Goal: Task Accomplishment & Management: Complete application form

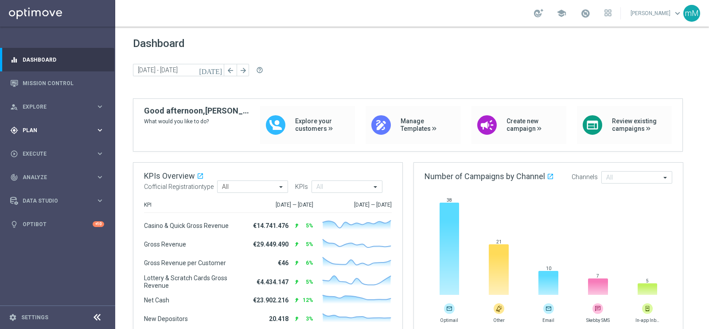
click at [31, 125] on div "gps_fixed Plan keyboard_arrow_right" at bounding box center [57, 129] width 114 height 23
click at [41, 162] on link "Actions" at bounding box center [57, 161] width 69 height 7
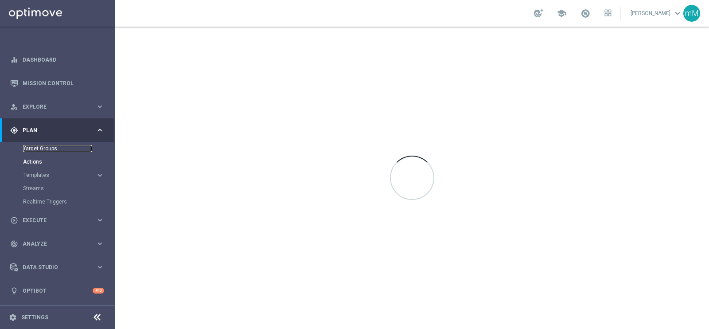
click at [47, 149] on link "Target Groups" at bounding box center [57, 148] width 69 height 7
click at [46, 177] on span "Templates" at bounding box center [54, 174] width 63 height 5
click at [46, 185] on link "Optimail" at bounding box center [59, 188] width 65 height 7
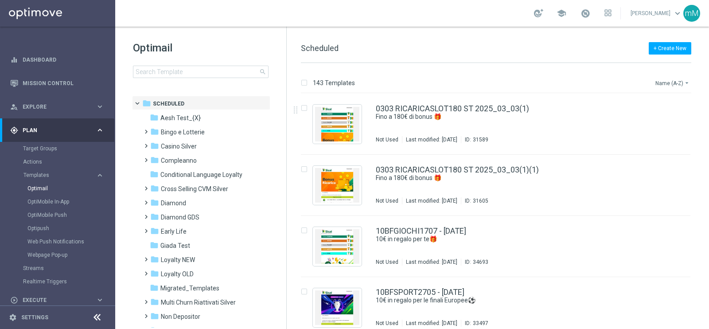
click at [682, 78] on button "Name (A-Z) arrow_drop_down" at bounding box center [672, 83] width 37 height 11
click at [662, 122] on span "Date Modified (Newest)" at bounding box center [656, 122] width 59 height 6
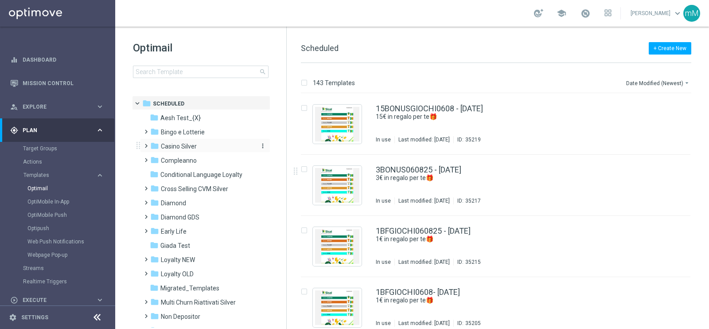
click at [197, 143] on div "folder Casino Silver" at bounding box center [201, 146] width 102 height 10
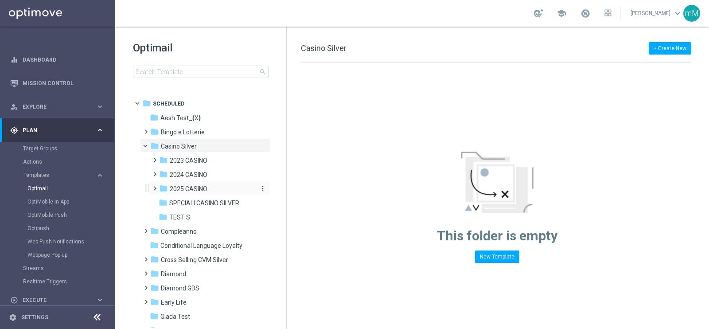
click at [188, 192] on span "2025 CASINO" at bounding box center [189, 189] width 38 height 8
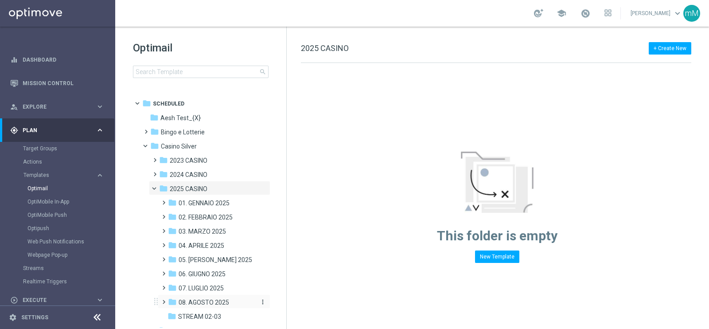
scroll to position [55, 0]
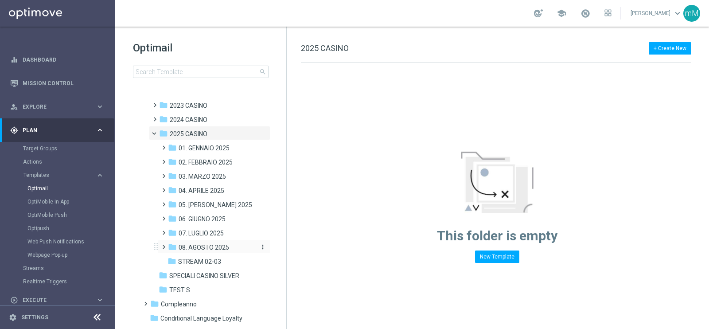
click at [214, 243] on span "08. AGOSTO 2025" at bounding box center [204, 247] width 51 height 8
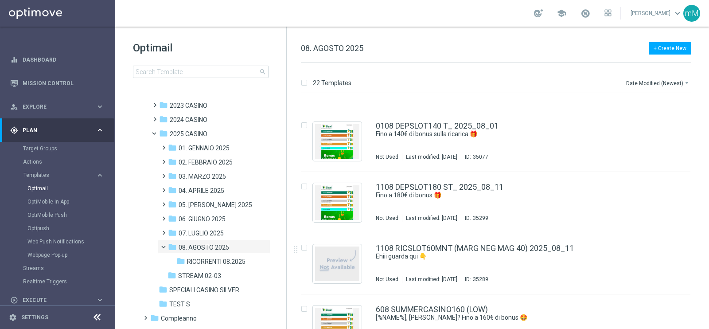
scroll to position [221, 0]
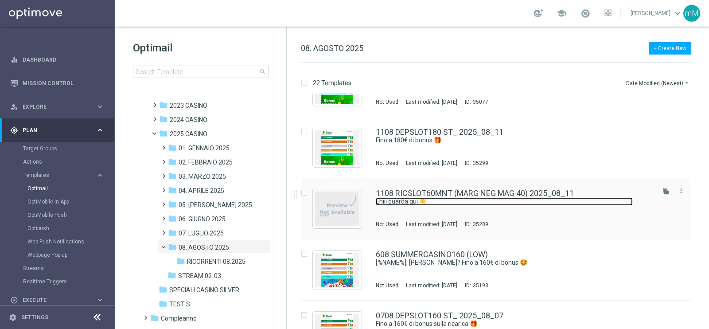
click at [423, 203] on link "Ehiii guarda qui 👇" at bounding box center [504, 201] width 257 height 8
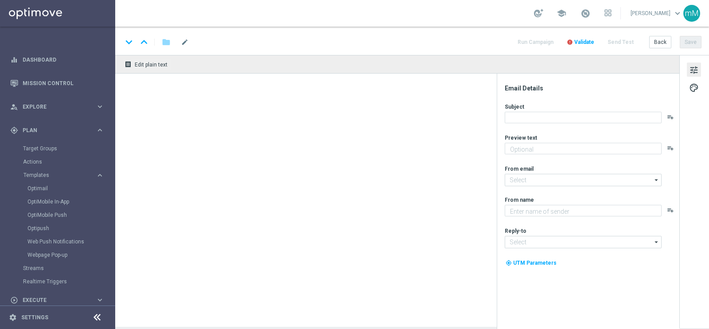
type textarea "​​Fino a 60€ di bonus"
type input "[EMAIL_ADDRESS][DOMAIN_NAME]"
type textarea "Sisal"
type input "[EMAIL_ADDRESS][DOMAIN_NAME]"
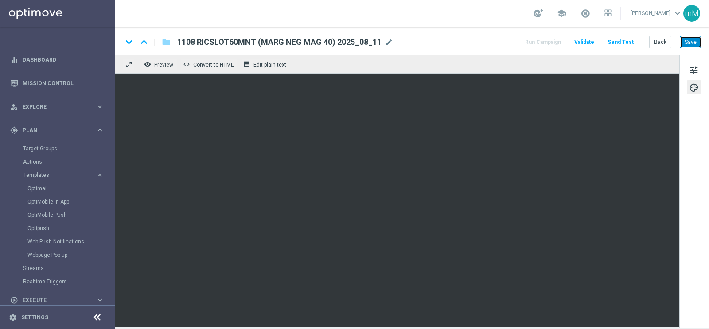
click at [691, 38] on button "Save" at bounding box center [691, 42] width 22 height 12
click at [550, 43] on button "Run Campaign" at bounding box center [543, 42] width 39 height 12
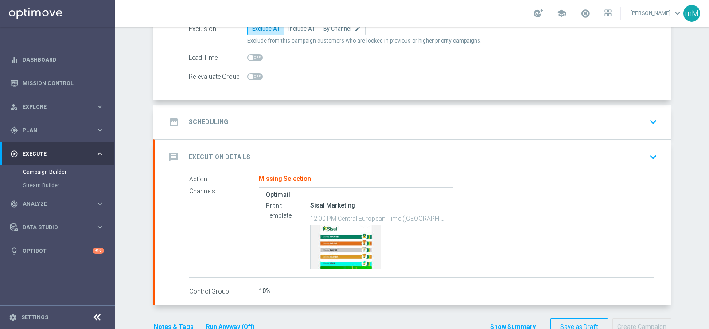
scroll to position [133, 0]
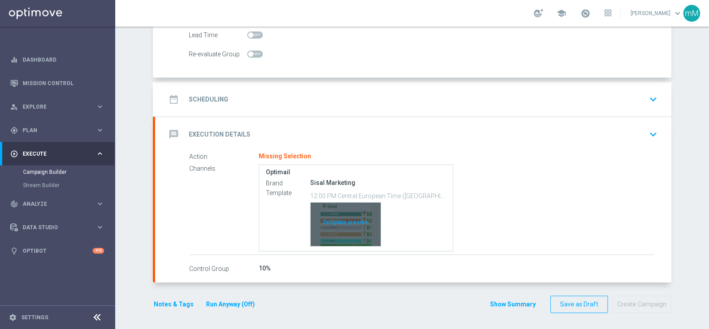
click at [347, 202] on div "Template preview" at bounding box center [346, 223] width 70 height 43
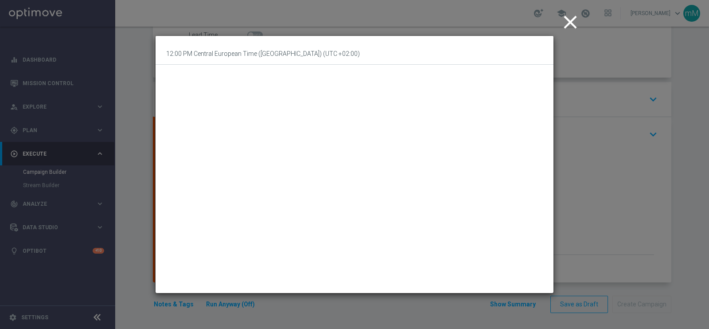
click at [567, 19] on icon "close" at bounding box center [570, 22] width 22 height 22
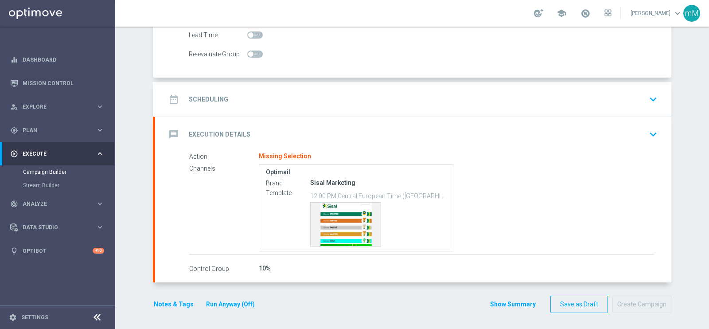
scroll to position [0, 0]
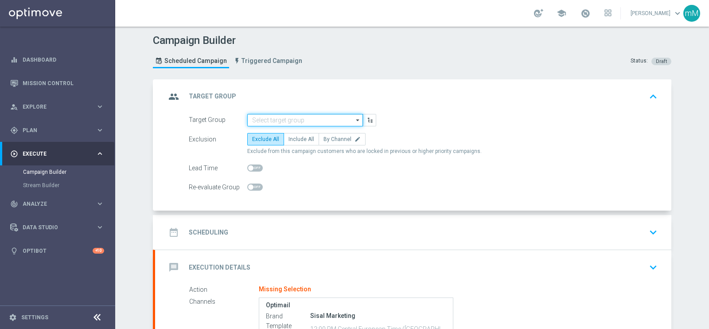
click at [282, 120] on input at bounding box center [305, 120] width 116 height 12
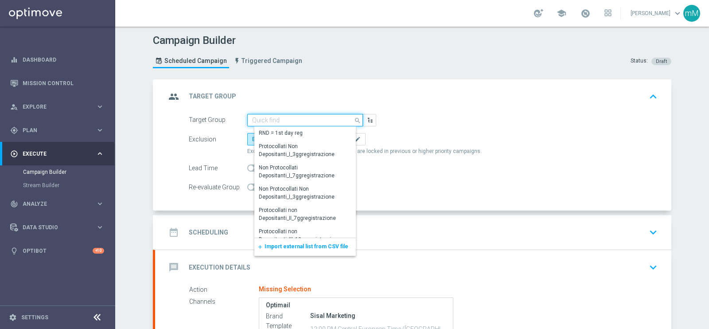
paste input "Active Casino+ Quick Silver (no early e risk) CONTA DEM/Marginalità NEGATIVA >40"
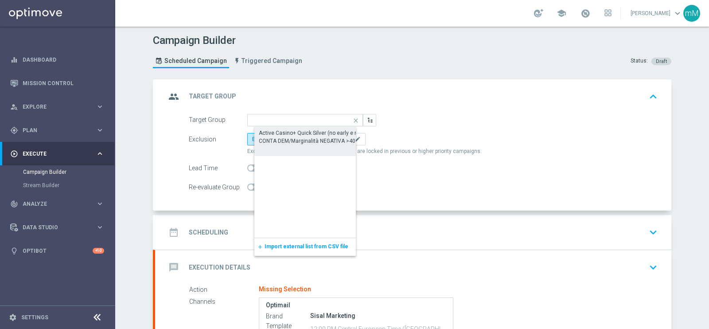
click at [288, 134] on div "Active Casino+ Quick Silver (no early e risk) CONTA DEM/Marginalità NEGATIVA >40" at bounding box center [312, 137] width 107 height 16
type input "Active Casino+ Quick Silver (no early e risk) CONTA DEM/Marginalità NEGATIVA >40"
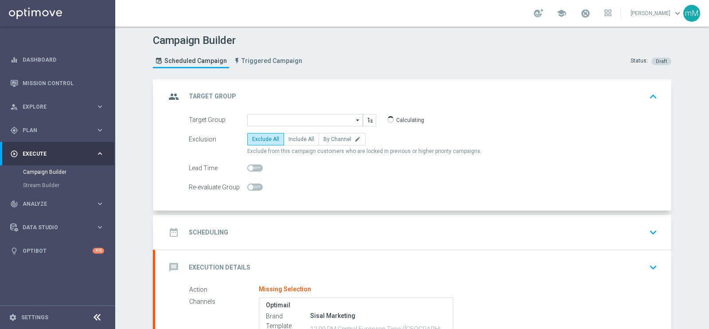
scroll to position [0, 0]
click at [299, 136] on span "Include All" at bounding box center [301, 139] width 26 height 6
click at [294, 138] on input "Include All" at bounding box center [291, 141] width 6 height 6
radio input "true"
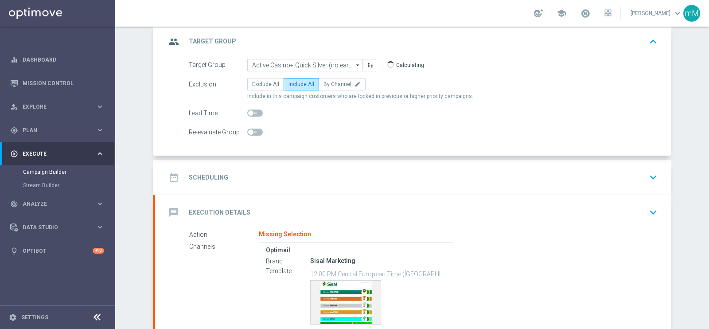
scroll to position [110, 0]
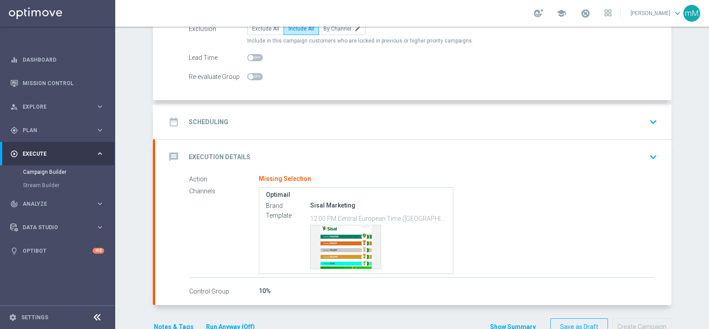
click at [292, 109] on div "date_range Scheduling keyboard_arrow_down" at bounding box center [413, 122] width 516 height 35
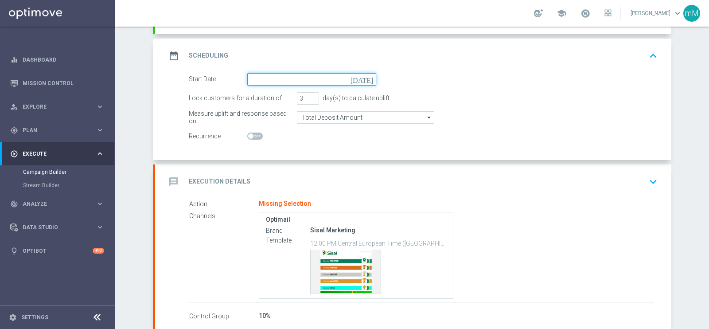
click at [295, 76] on input at bounding box center [311, 79] width 129 height 12
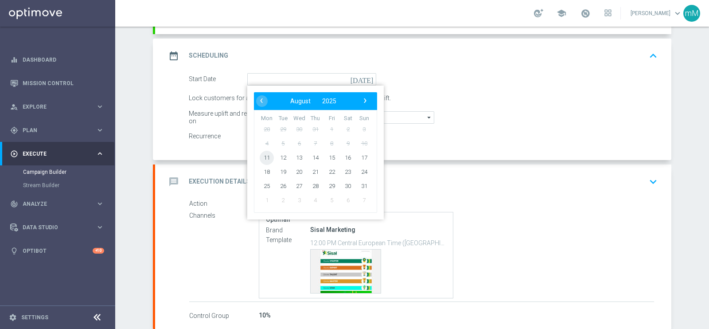
click at [263, 153] on span "11" at bounding box center [267, 157] width 14 height 14
type input "[DATE]"
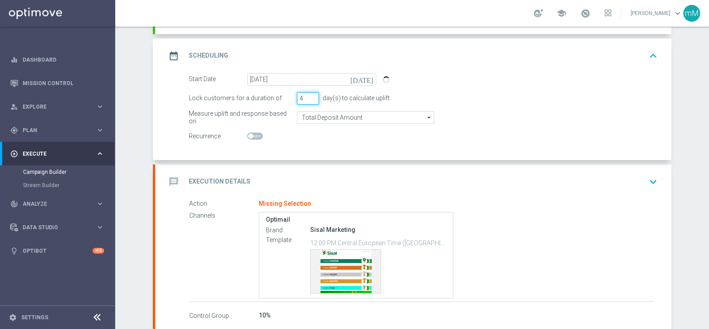
click at [308, 93] on input "4" at bounding box center [308, 98] width 22 height 12
click at [308, 93] on input "5" at bounding box center [308, 98] width 22 height 12
click at [308, 93] on input "6" at bounding box center [308, 98] width 22 height 12
type input "7"
click at [308, 93] on input "7" at bounding box center [308, 98] width 22 height 12
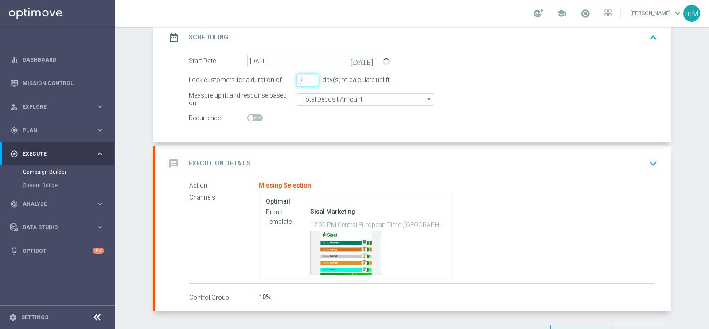
scroll to position [158, 0]
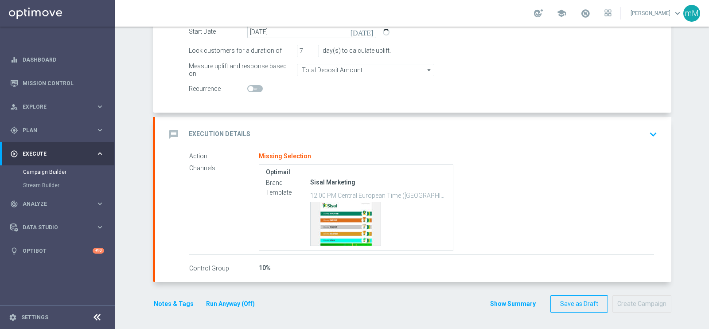
click at [257, 87] on span at bounding box center [255, 88] width 16 height 7
click at [257, 87] on input "checkbox" at bounding box center [255, 88] width 16 height 7
checkbox input "true"
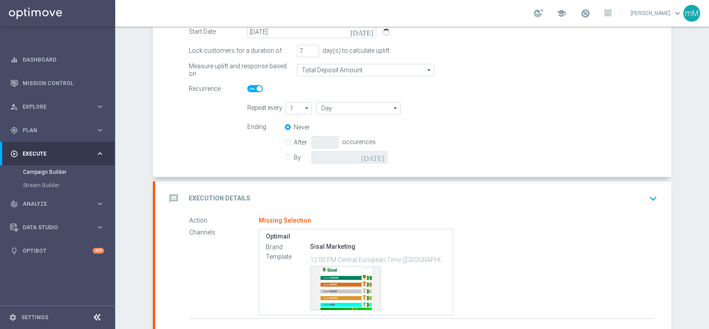
click at [303, 108] on icon "arrow_drop_down" at bounding box center [307, 108] width 9 height 12
click at [329, 107] on input "Day" at bounding box center [358, 108] width 84 height 12
type input "1"
click at [336, 131] on div "Week" at bounding box center [335, 135] width 14 height 8
type input "Week"
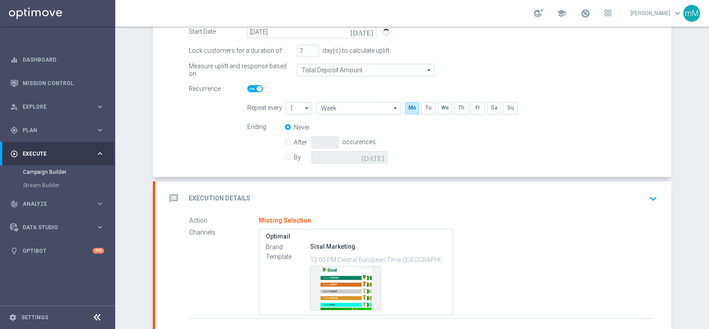
click at [303, 107] on icon "arrow_drop_down" at bounding box center [307, 108] width 9 height 12
click at [292, 132] on div "2" at bounding box center [301, 134] width 19 height 13
type input "2"
type input "Weeks"
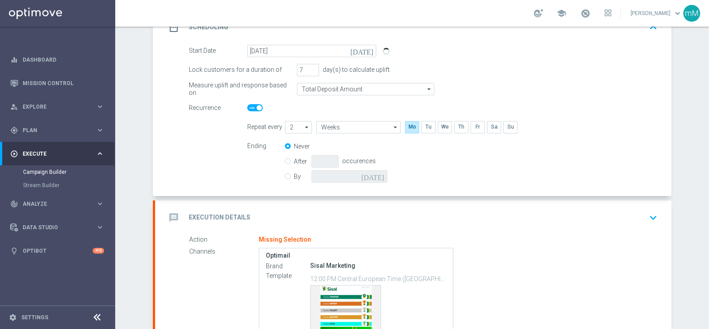
scroll to position [140, 0]
click at [285, 174] on input "By" at bounding box center [288, 174] width 6 height 6
radio input "true"
radio input "false"
click at [374, 173] on icon "[DATE]" at bounding box center [374, 174] width 26 height 10
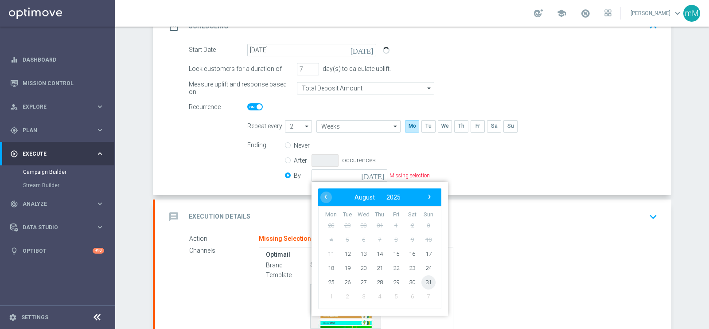
click at [422, 279] on span "31" at bounding box center [428, 282] width 14 height 14
type input "[DATE]"
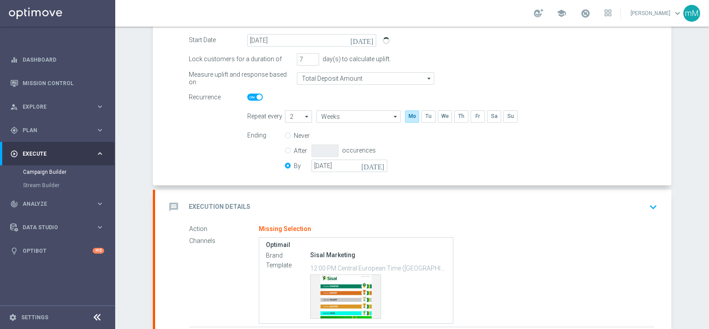
scroll to position [166, 0]
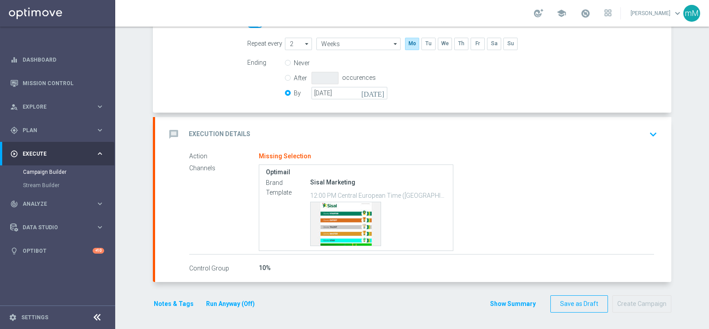
click at [338, 126] on div "message Execution Details keyboard_arrow_down" at bounding box center [413, 134] width 495 height 17
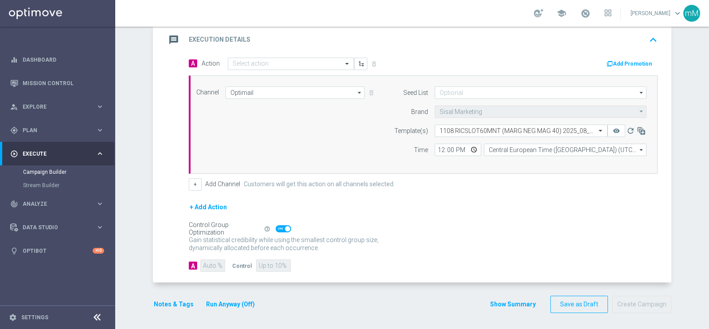
scroll to position [203, 0]
click at [264, 66] on input "text" at bounding box center [282, 65] width 99 height 8
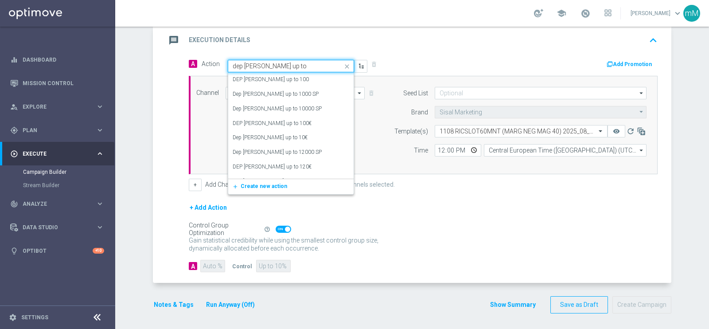
type input "dep [PERSON_NAME] up to 6"
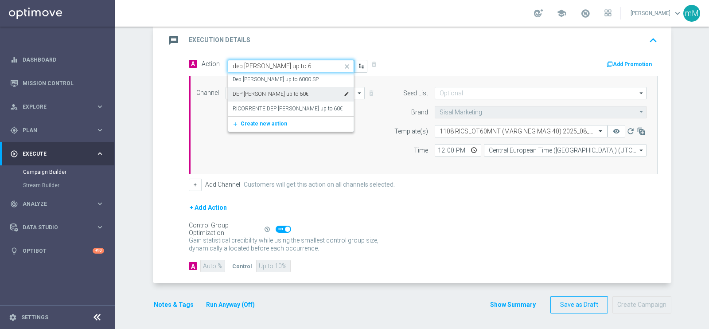
click at [272, 92] on label "DEP [PERSON_NAME] up to 60€" at bounding box center [271, 94] width 76 height 8
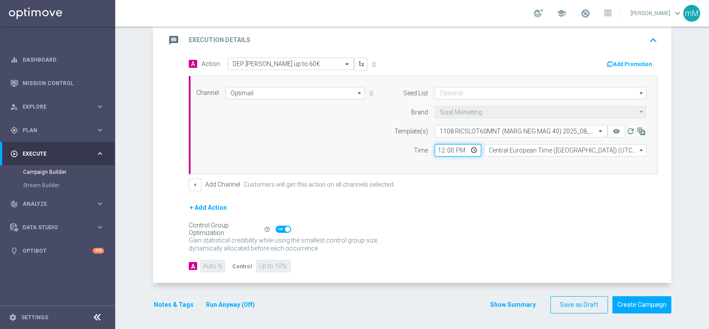
click at [435, 148] on input "12:00" at bounding box center [458, 150] width 47 height 12
type input "18:30"
click at [196, 183] on button "+" at bounding box center [195, 185] width 13 height 12
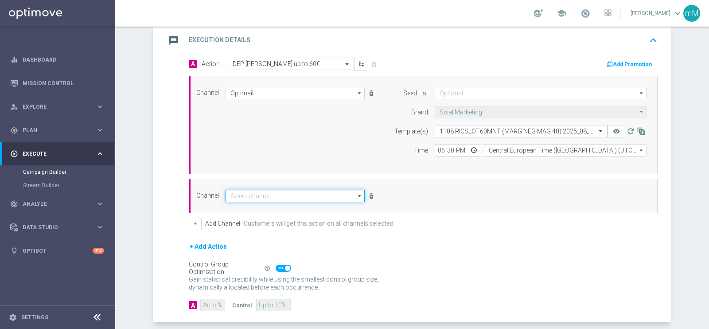
click at [295, 194] on input at bounding box center [294, 196] width 139 height 12
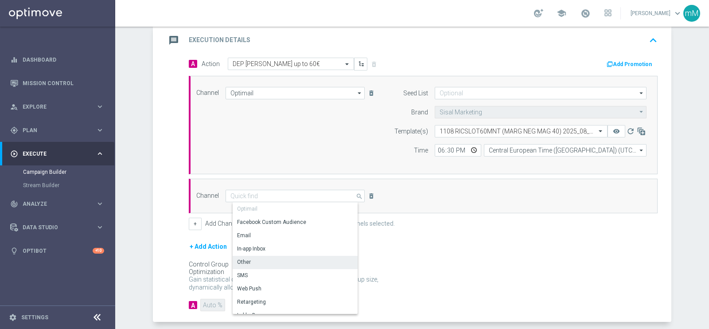
click at [259, 256] on div "Other" at bounding box center [299, 262] width 132 height 12
type input "Other"
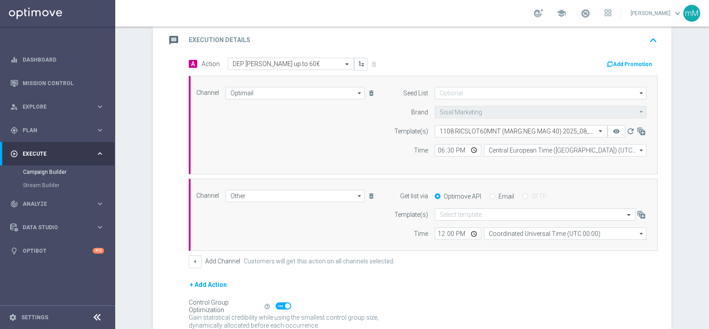
click at [490, 194] on input "Email" at bounding box center [493, 197] width 6 height 6
radio input "true"
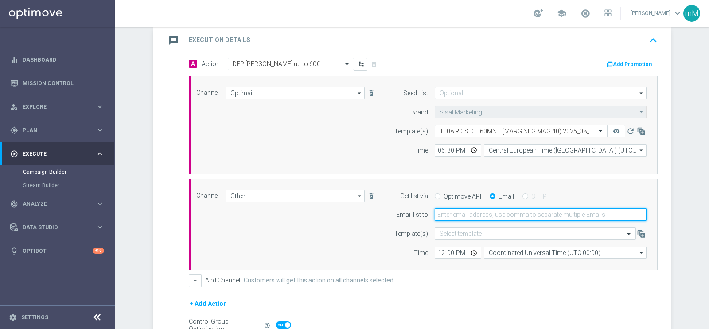
click at [479, 214] on input "email" at bounding box center [541, 214] width 212 height 12
type input "[PERSON_NAME][EMAIL_ADDRESS][PERSON_NAME][DOMAIN_NAME],[PERSON_NAME][DOMAIN_NAM…"
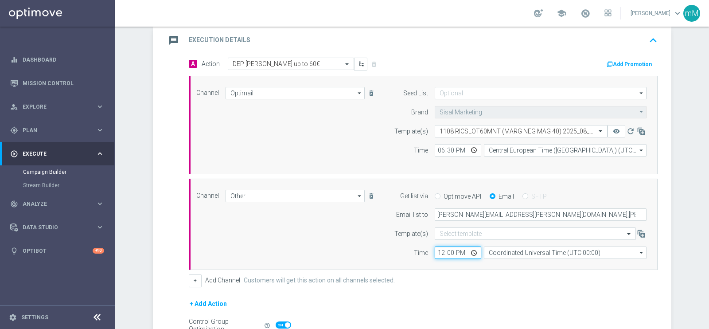
click at [435, 252] on input "12:00" at bounding box center [458, 252] width 47 height 12
type input "18:30"
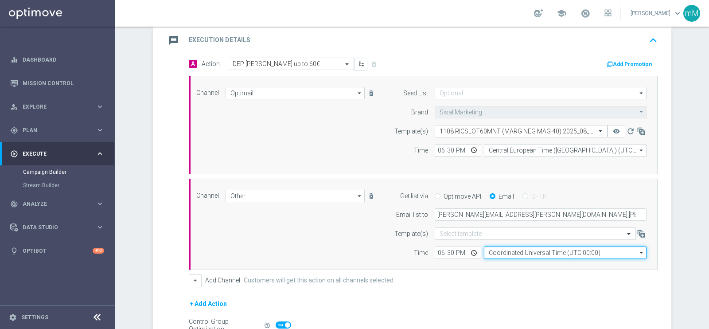
click at [495, 252] on input "Coordinated Universal Time (UTC 00:00)" at bounding box center [565, 252] width 163 height 12
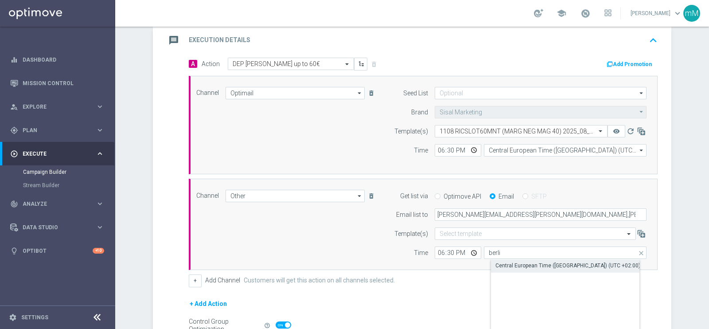
click at [507, 264] on div "Central European Time ([GEOGRAPHIC_DATA]) (UTC +02:00)" at bounding box center [567, 265] width 145 height 8
type input "Central European Time ([GEOGRAPHIC_DATA]) (UTC +02:00)"
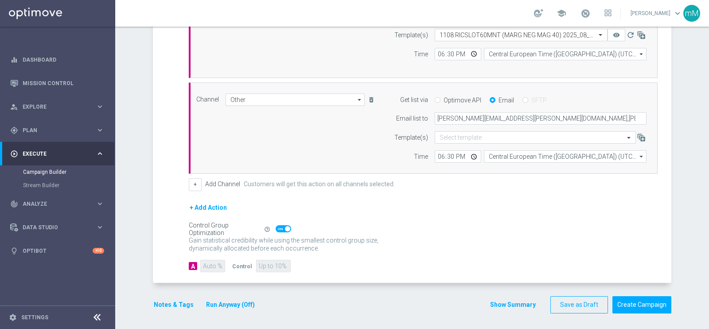
click at [221, 299] on button "Run Anyway (Off)" at bounding box center [230, 304] width 51 height 11
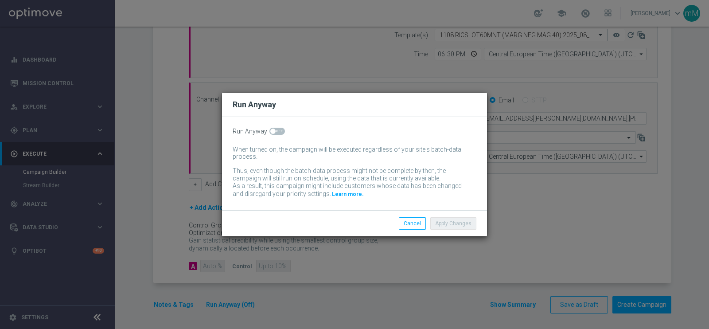
click at [280, 133] on span at bounding box center [277, 131] width 16 height 7
click at [280, 133] on input "checkbox" at bounding box center [277, 131] width 16 height 7
checkbox input "true"
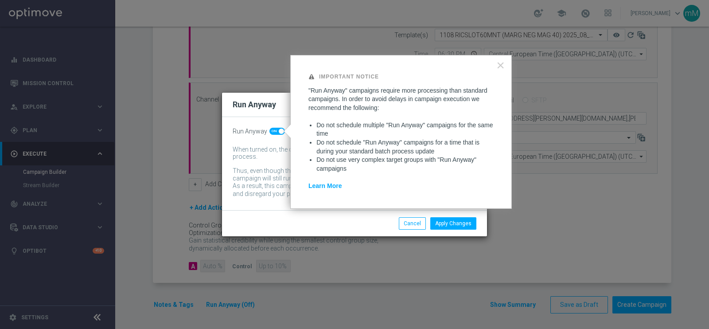
click at [444, 217] on li "Apply Changes" at bounding box center [453, 223] width 51 height 12
click at [444, 223] on button "Apply Changes" at bounding box center [453, 223] width 46 height 12
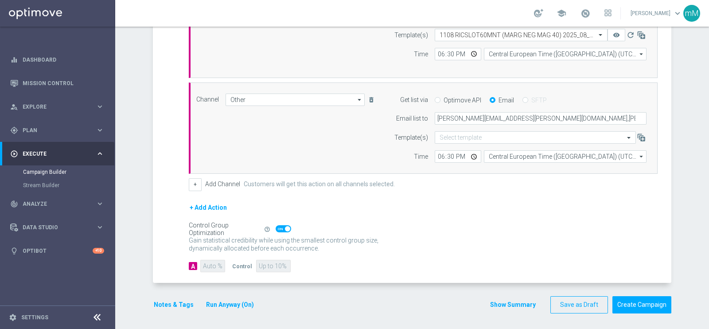
click at [279, 227] on span at bounding box center [284, 228] width 16 height 7
click at [279, 227] on input "checkbox" at bounding box center [284, 228] width 16 height 7
checkbox input "false"
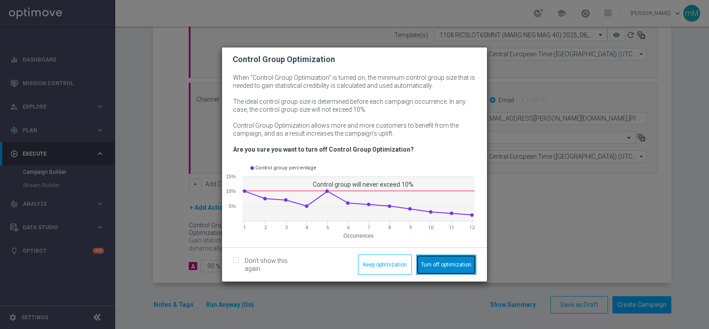
click at [417, 262] on button "Turn off optimization" at bounding box center [446, 264] width 60 height 20
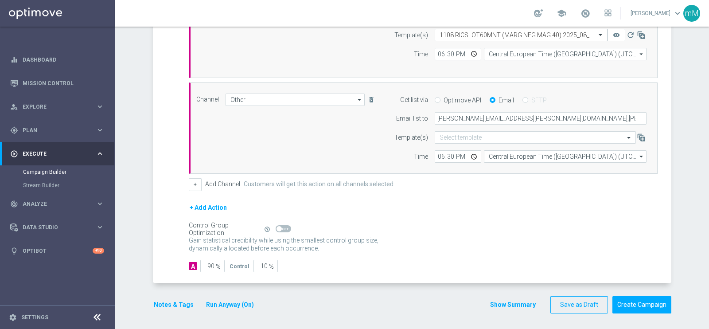
click at [169, 299] on button "Notes & Tags" at bounding box center [174, 304] width 42 height 11
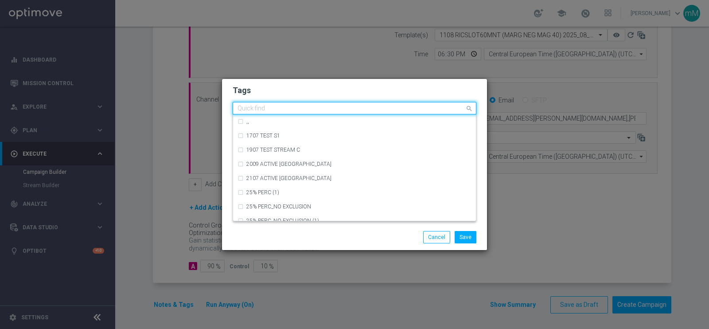
click at [323, 105] on input "text" at bounding box center [350, 109] width 227 height 8
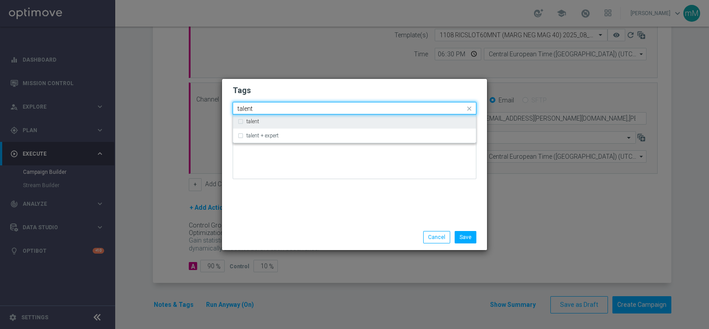
click at [312, 121] on div "talent" at bounding box center [358, 121] width 225 height 5
click at [303, 107] on input "talent" at bounding box center [350, 109] width 227 height 8
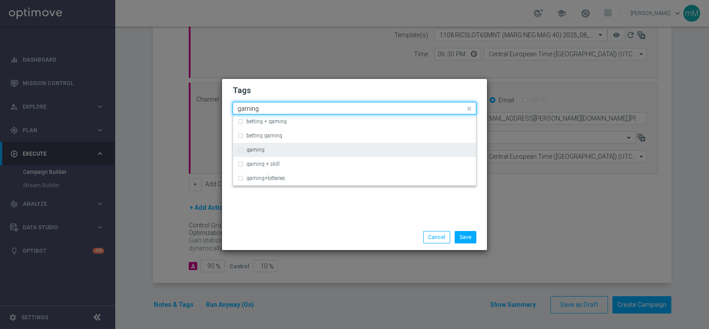
click at [284, 145] on div "gaming" at bounding box center [354, 150] width 234 height 14
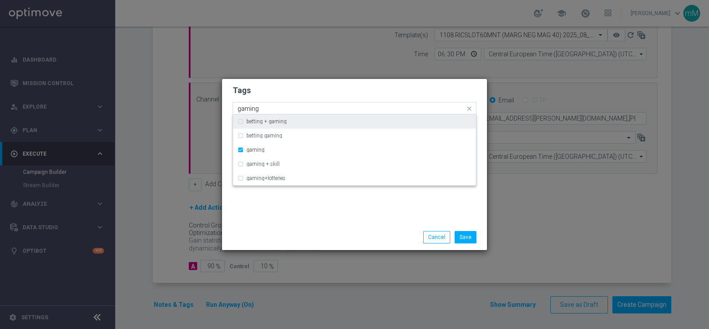
click at [270, 112] on div "gaming" at bounding box center [350, 109] width 229 height 9
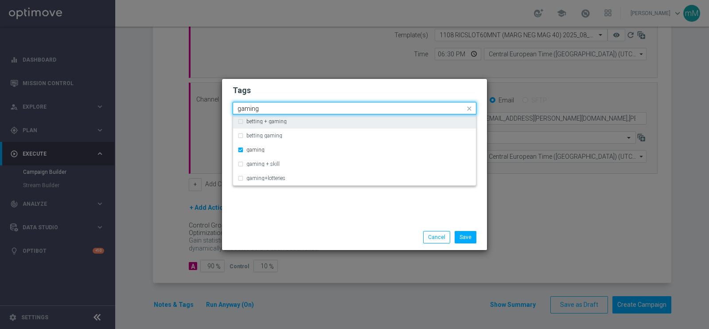
click at [270, 112] on div "gaming" at bounding box center [350, 109] width 229 height 9
click at [268, 108] on input "gaming" at bounding box center [350, 109] width 227 height 8
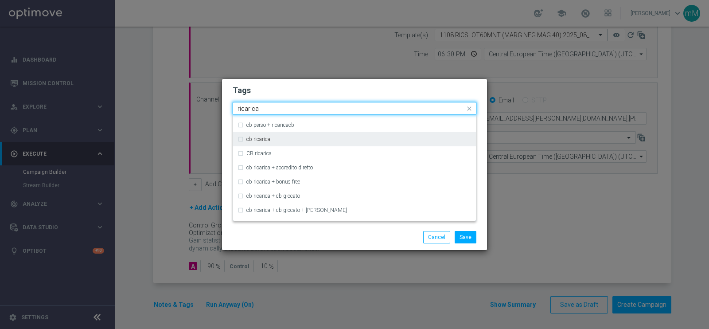
scroll to position [96, 0]
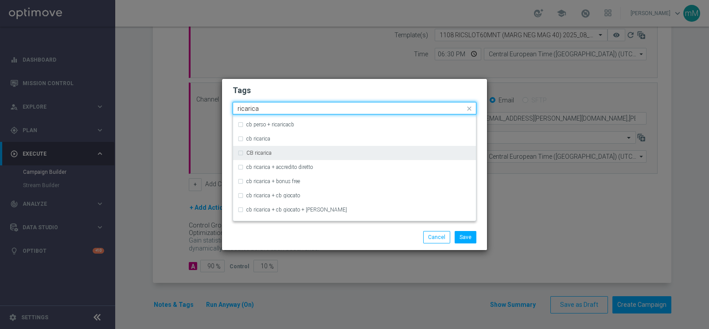
click at [262, 149] on div "CB ricarica" at bounding box center [354, 153] width 234 height 14
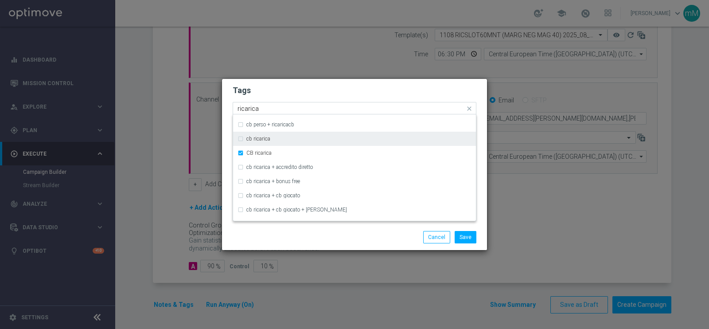
click at [260, 140] on label "cb ricarica" at bounding box center [258, 138] width 24 height 5
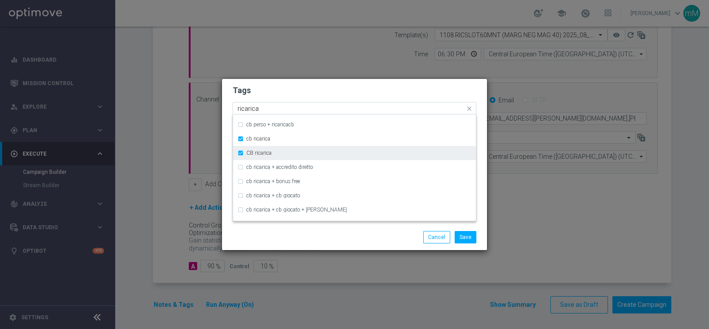
click at [259, 149] on div "CB ricarica" at bounding box center [354, 153] width 234 height 14
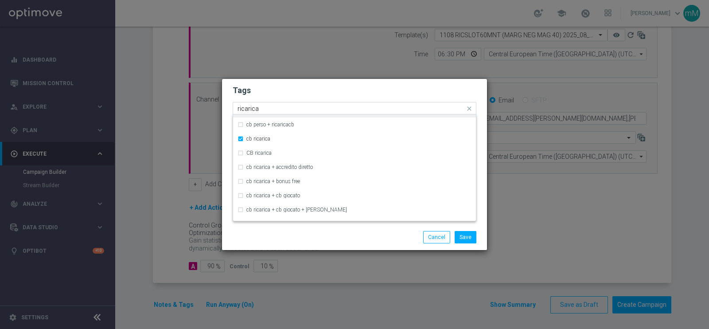
click at [275, 105] on input "ricarica" at bounding box center [350, 109] width 227 height 8
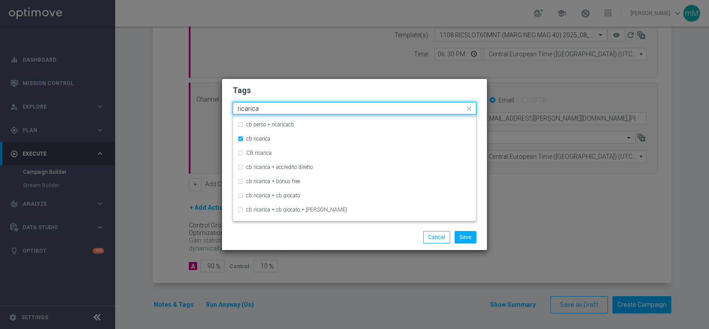
click at [275, 105] on input "ricarica" at bounding box center [350, 109] width 227 height 8
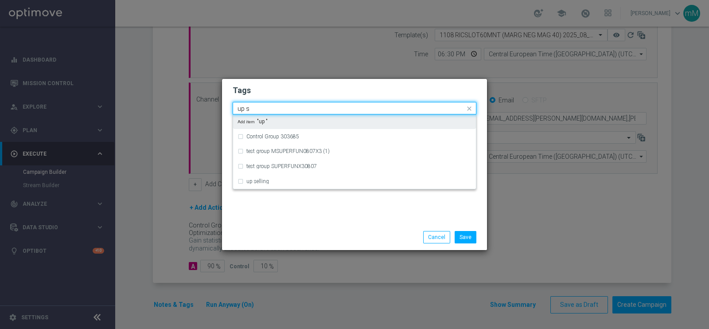
scroll to position [0, 0]
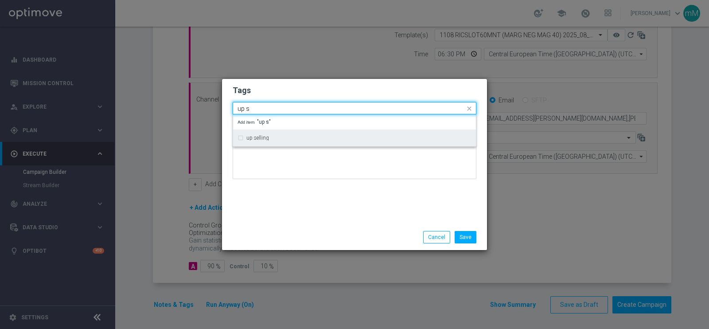
click at [274, 135] on div "up selling" at bounding box center [358, 137] width 225 height 5
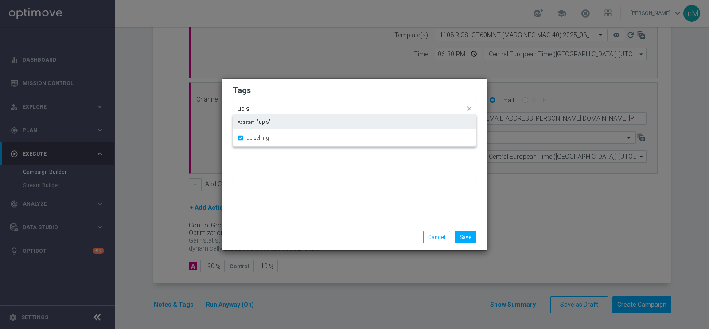
click at [274, 109] on input "up s" at bounding box center [350, 109] width 227 height 8
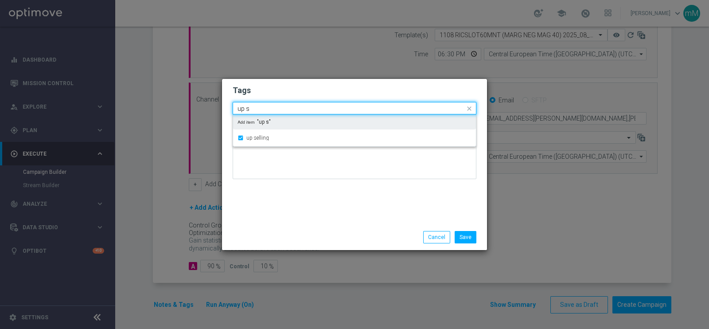
click at [274, 109] on input "up s" at bounding box center [350, 109] width 227 height 8
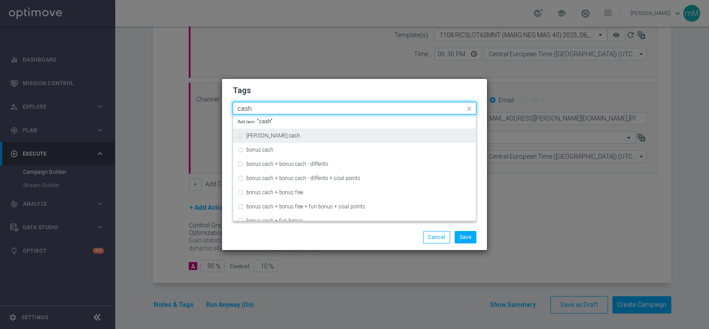
click at [265, 136] on label "[PERSON_NAME] cash" at bounding box center [273, 135] width 54 height 5
type input "cash"
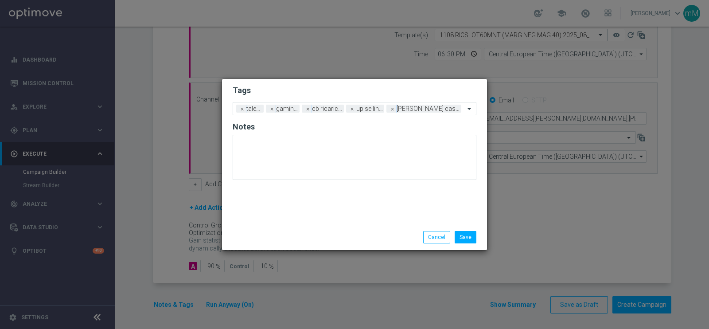
click at [279, 227] on div "Save Cancel" at bounding box center [354, 237] width 265 height 26
click at [465, 232] on button "Save" at bounding box center [466, 237] width 22 height 12
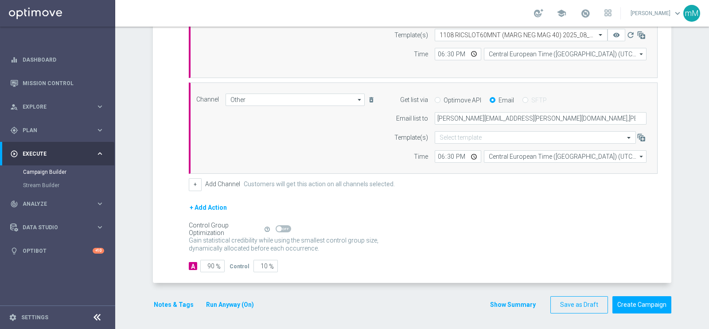
scroll to position [23, 0]
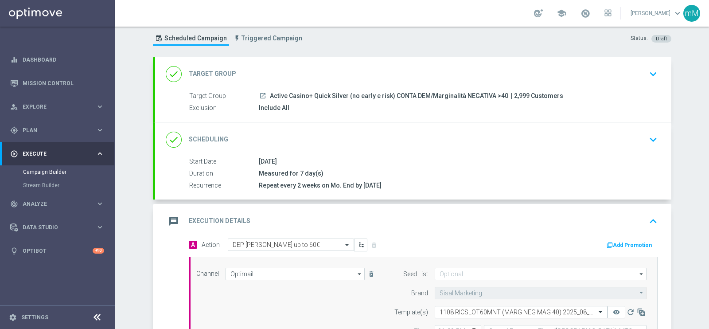
click at [642, 242] on button "Add Promotion" at bounding box center [630, 245] width 49 height 10
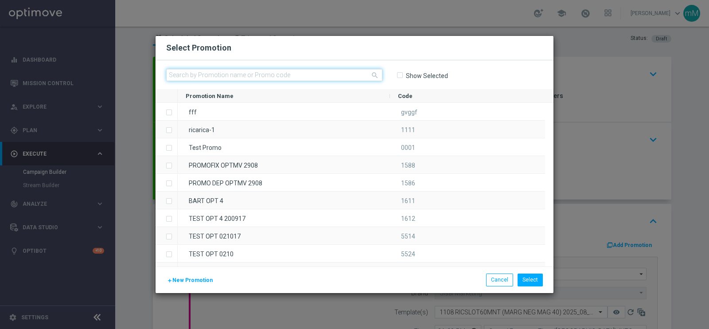
click at [279, 81] on input "text" at bounding box center [274, 75] width 216 height 12
paste input "332394"
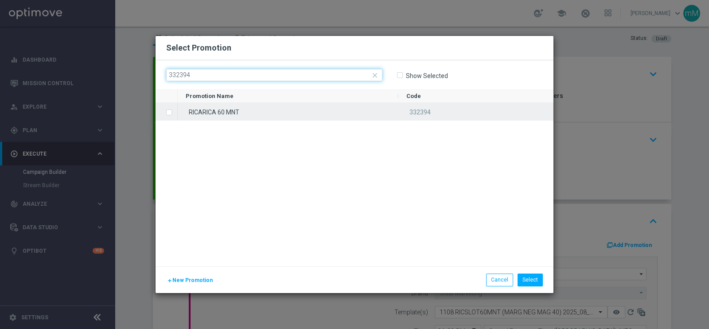
type input "332394"
click at [258, 107] on div "RICARICA 60 MNT" at bounding box center [288, 111] width 221 height 17
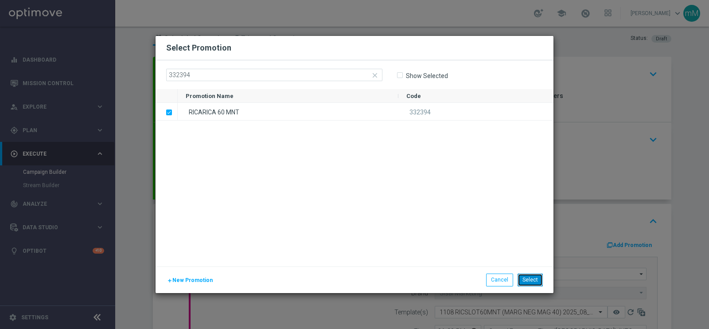
click at [525, 281] on button "Select" at bounding box center [529, 279] width 25 height 12
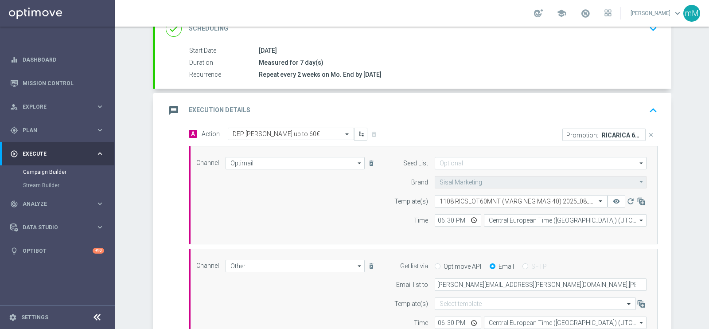
scroll to position [299, 0]
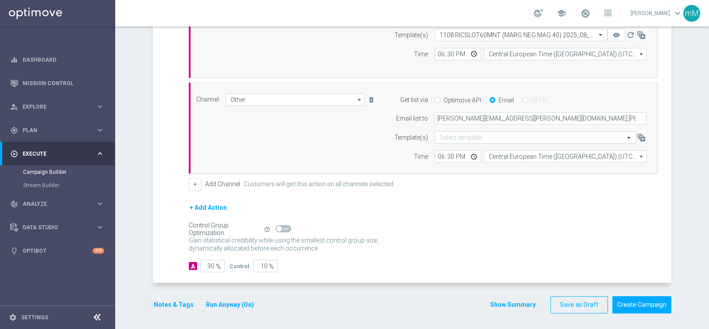
click at [509, 300] on button "Show Summary" at bounding box center [513, 304] width 47 height 10
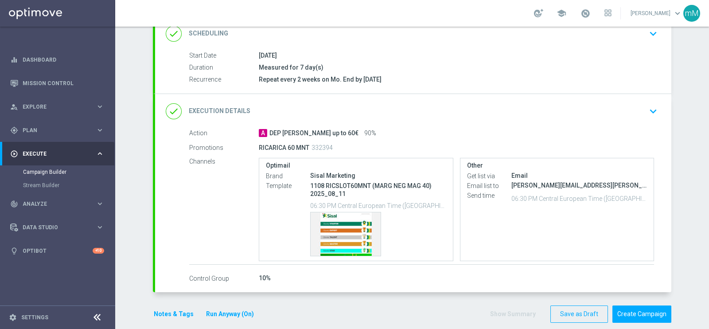
scroll to position [139, 0]
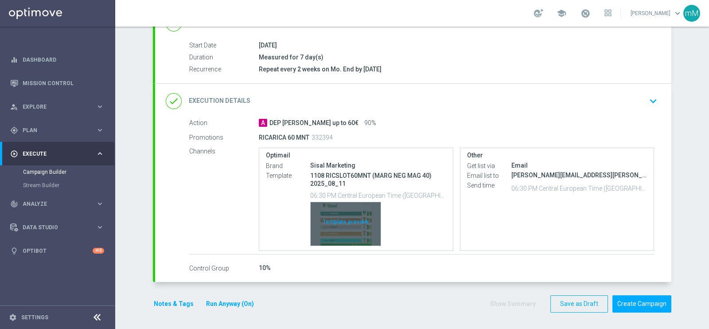
click at [341, 214] on div "Template preview" at bounding box center [346, 223] width 70 height 43
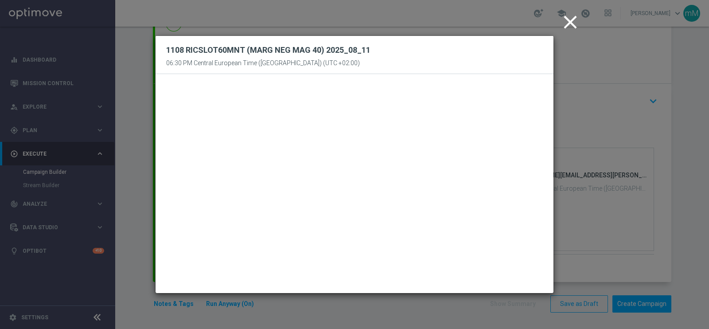
click at [566, 20] on icon "close" at bounding box center [570, 22] width 22 height 22
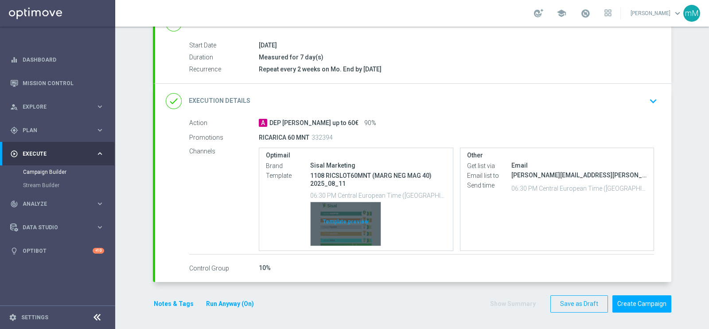
click at [332, 220] on div "Template preview" at bounding box center [346, 223] width 70 height 43
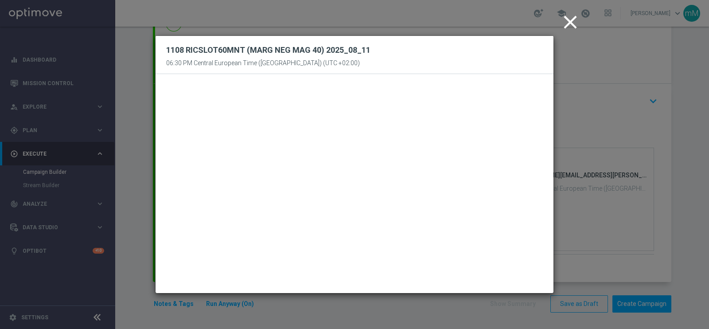
click at [572, 21] on icon "close" at bounding box center [570, 22] width 22 height 22
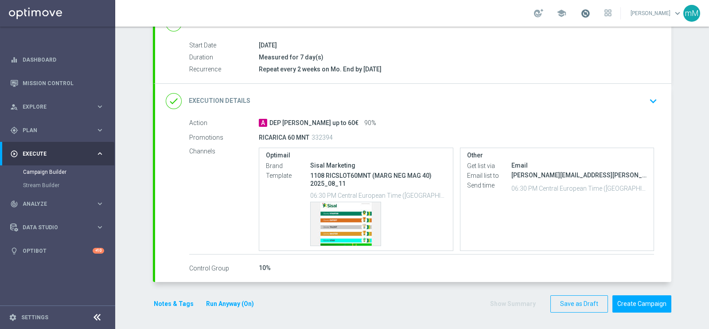
click at [580, 12] on span at bounding box center [585, 13] width 10 height 10
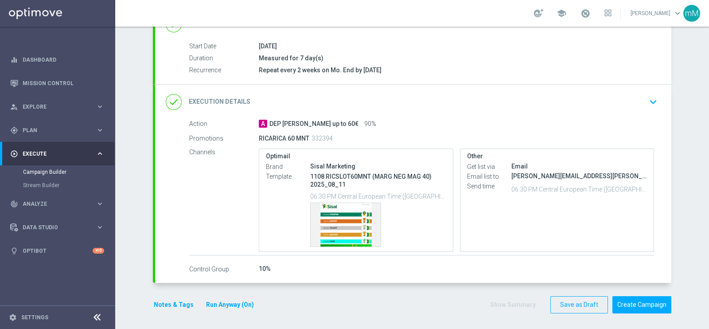
scroll to position [138, 0]
click at [622, 295] on button "Create Campaign" at bounding box center [641, 303] width 59 height 17
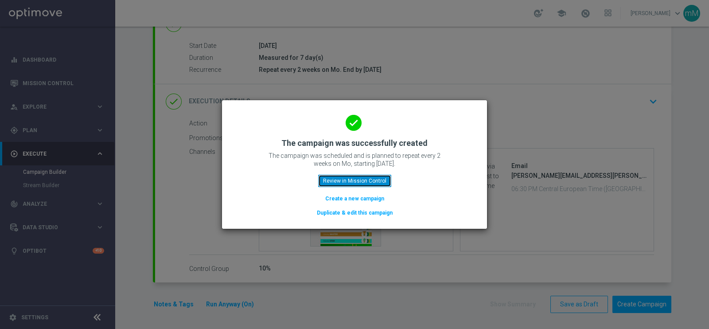
click at [377, 180] on button "Review in Mission Control" at bounding box center [354, 181] width 73 height 12
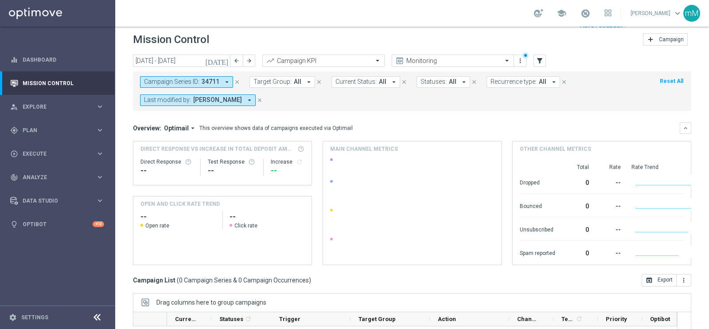
scroll to position [19, 0]
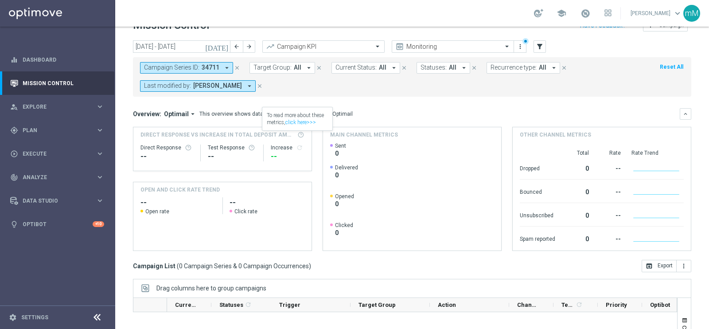
click at [245, 85] on icon "arrow_drop_down" at bounding box center [249, 86] width 8 height 8
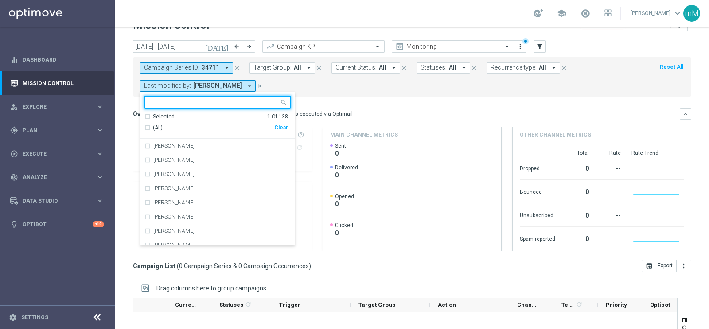
click at [235, 105] on input "text" at bounding box center [214, 103] width 130 height 8
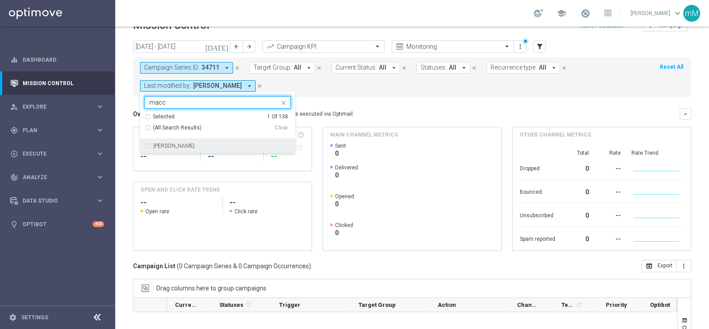
click at [214, 145] on div "[PERSON_NAME]" at bounding box center [221, 145] width 137 height 5
type input "macc"
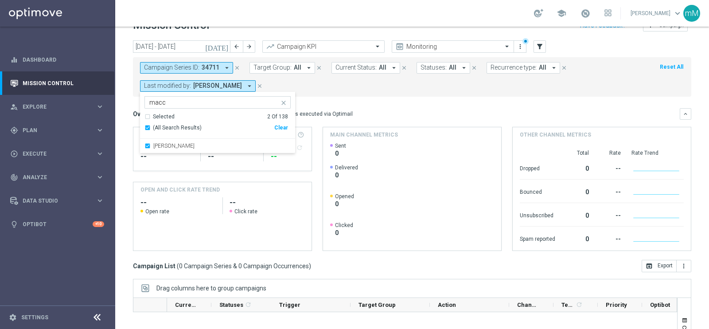
click at [348, 98] on mini-dashboard "Overview: Optimail arrow_drop_down This overview shows data of campaigns execut…" at bounding box center [412, 178] width 558 height 163
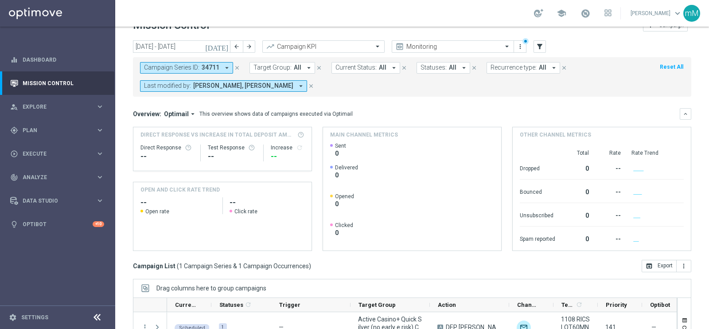
scroll to position [132, 0]
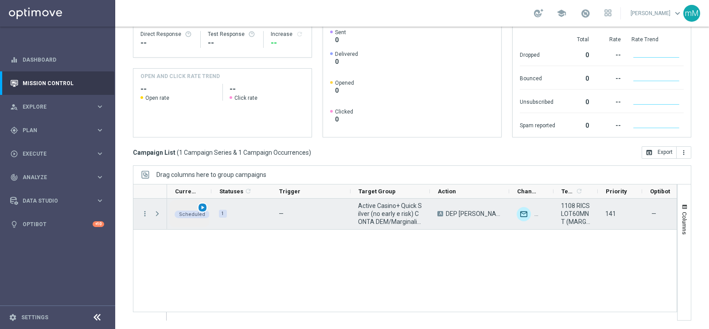
click at [205, 208] on span "play_arrow" at bounding box center [202, 207] width 6 height 6
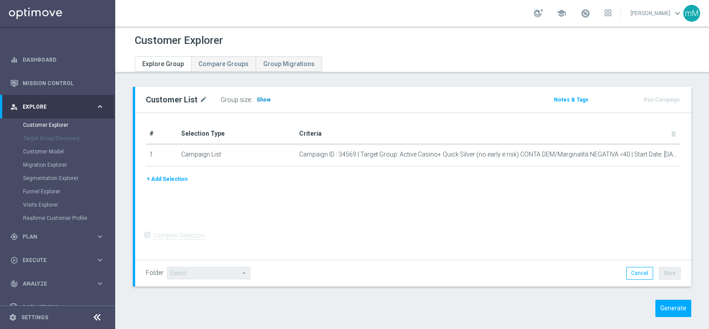
click at [256, 99] on span "Show" at bounding box center [263, 100] width 14 height 6
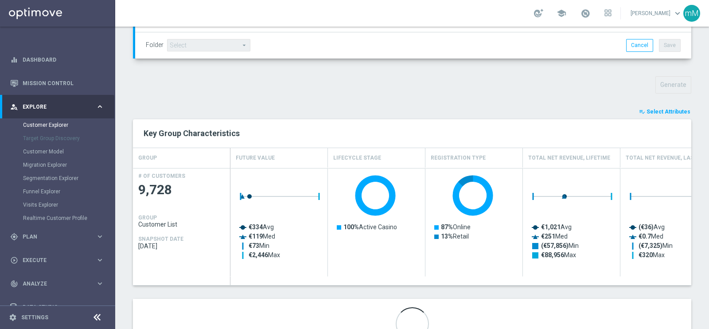
scroll to position [312, 0]
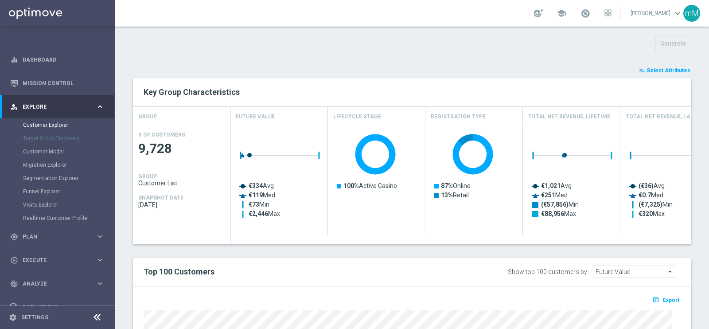
click at [670, 70] on span "Select Attributes" at bounding box center [668, 70] width 44 height 6
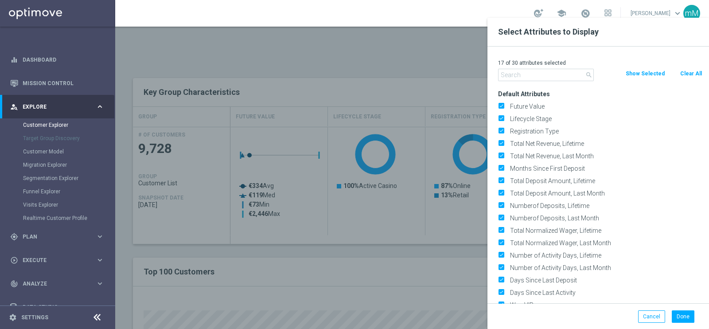
click at [681, 72] on button "Clear All" at bounding box center [690, 74] width 23 height 10
checkbox input "false"
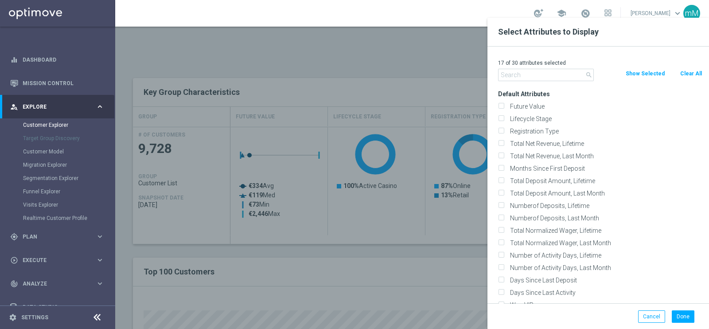
checkbox input "false"
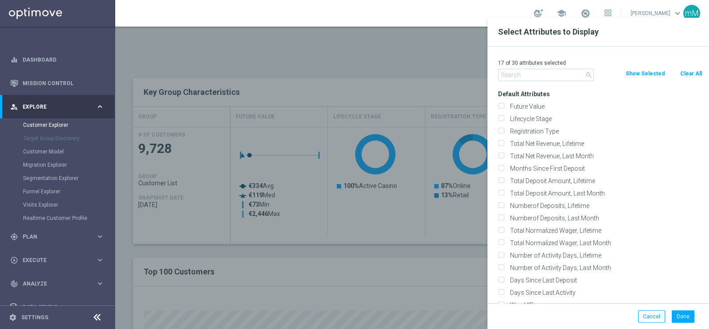
checkbox input "false"
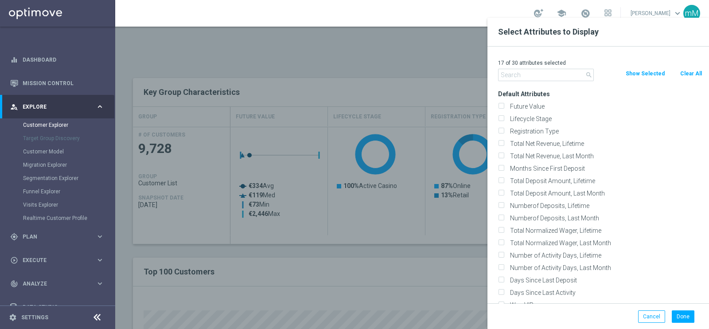
checkbox input "false"
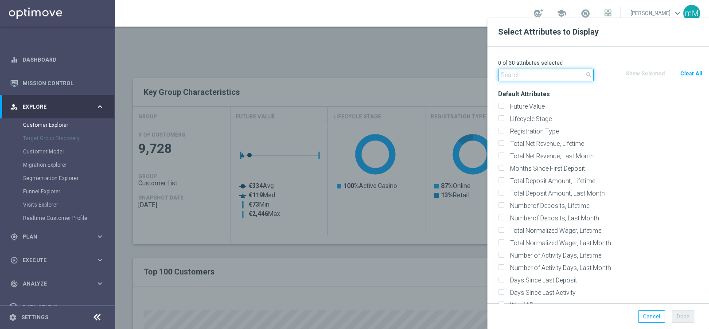
click at [529, 78] on input "text" at bounding box center [546, 75] width 96 height 12
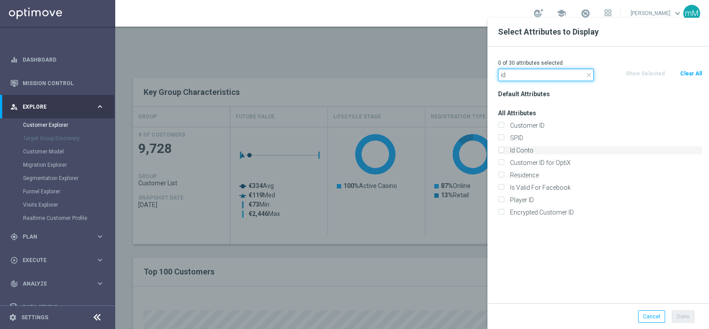
type input "id"
click at [506, 148] on div "Id Conto" at bounding box center [600, 150] width 204 height 8
click at [503, 149] on input "Id Conto" at bounding box center [501, 151] width 6 height 6
checkbox input "true"
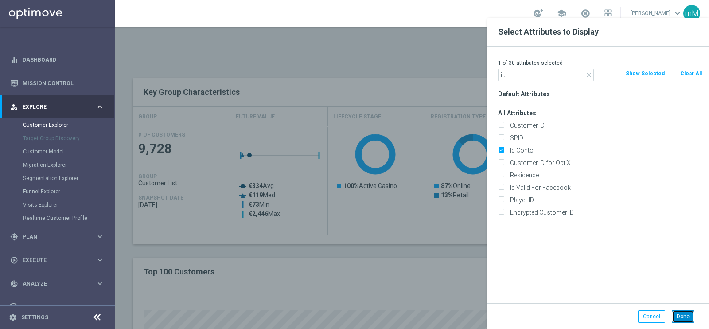
click at [680, 314] on button "Done" at bounding box center [683, 316] width 23 height 12
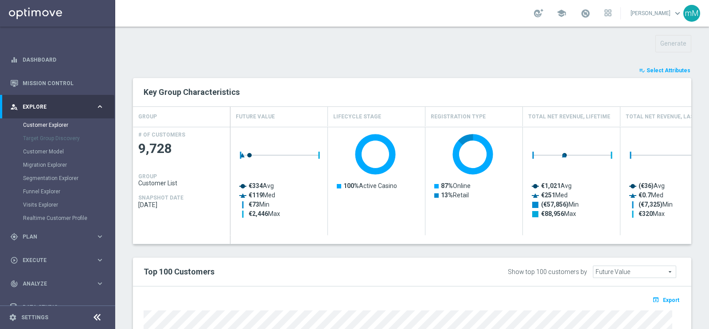
type input "Search"
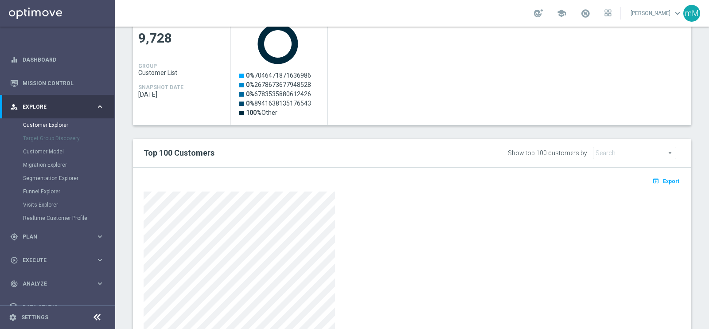
scroll to position [478, 0]
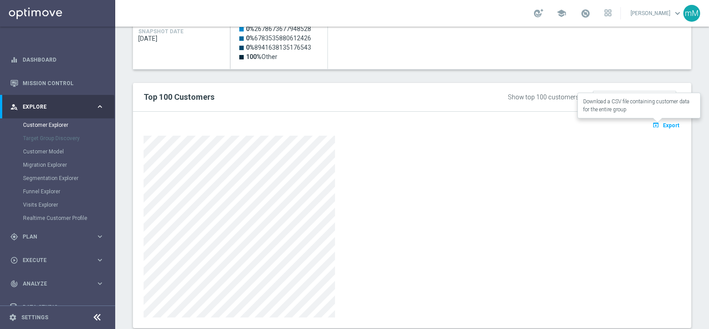
click at [668, 120] on button "open_in_browser Export" at bounding box center [666, 125] width 30 height 12
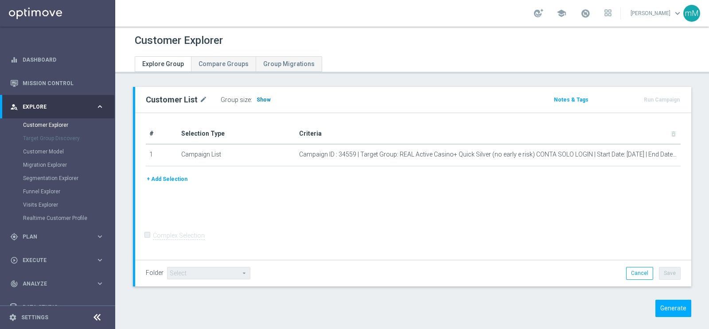
click at [262, 97] on span "Show" at bounding box center [263, 100] width 14 height 6
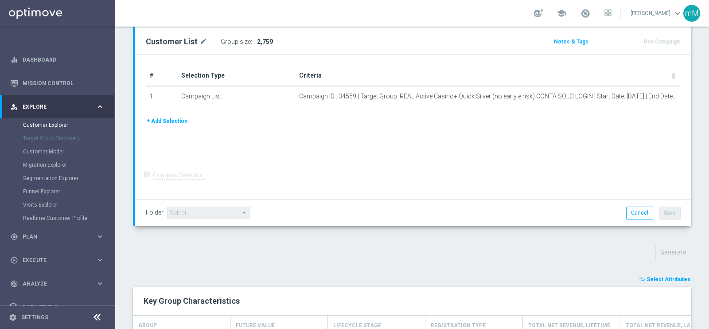
scroll to position [221, 0]
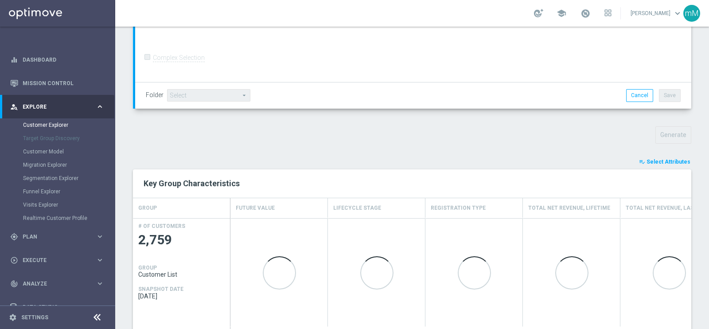
click at [647, 159] on span "Select Attributes" at bounding box center [668, 162] width 44 height 6
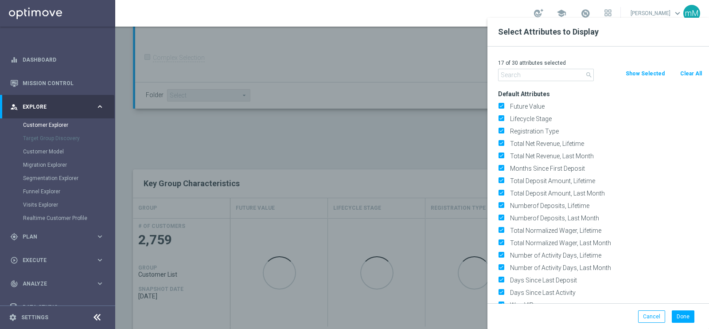
drag, startPoint x: 693, startPoint y: 70, endPoint x: 665, endPoint y: 74, distance: 28.3
click at [693, 70] on button "Clear All" at bounding box center [690, 74] width 23 height 10
checkbox input "false"
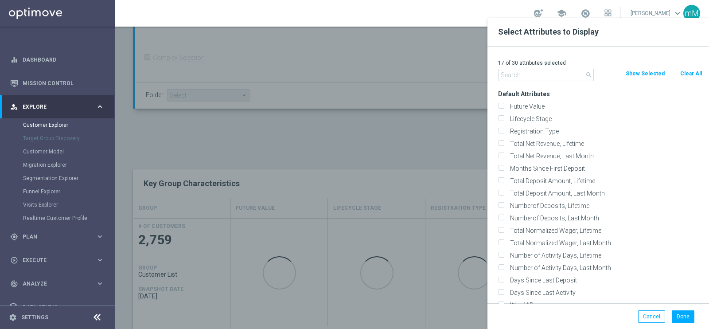
checkbox input "false"
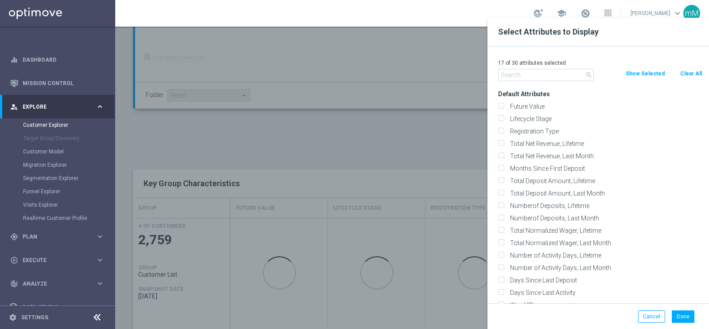
checkbox input "false"
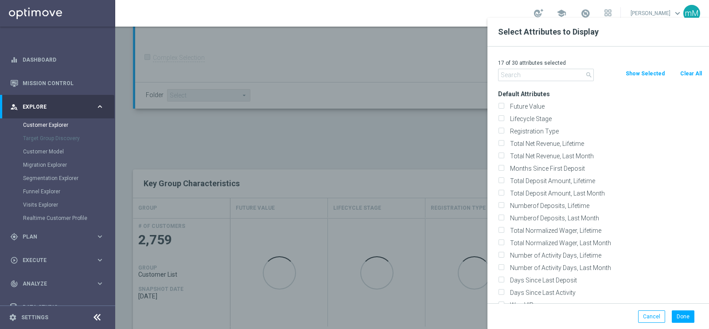
checkbox input "false"
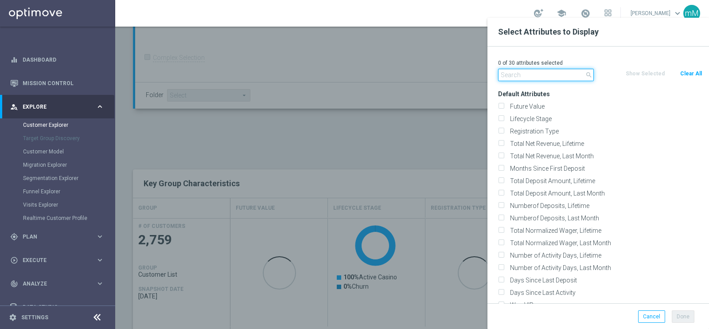
click at [550, 77] on input "text" at bounding box center [546, 75] width 96 height 12
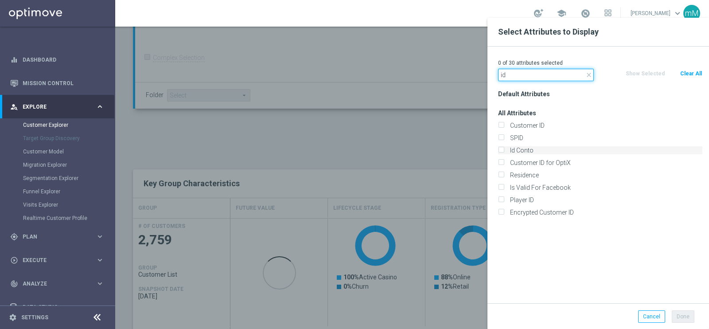
type input "id"
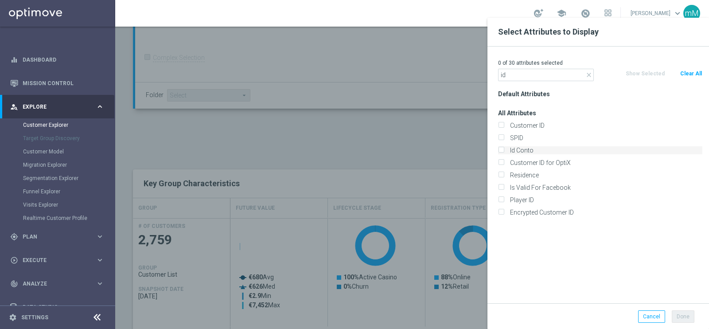
click at [501, 152] on input "Id Conto" at bounding box center [501, 151] width 6 height 6
checkbox input "true"
click at [680, 311] on button "Done" at bounding box center [683, 316] width 23 height 12
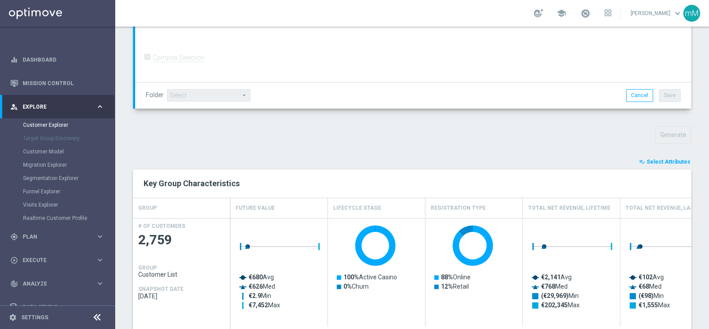
type input "Search"
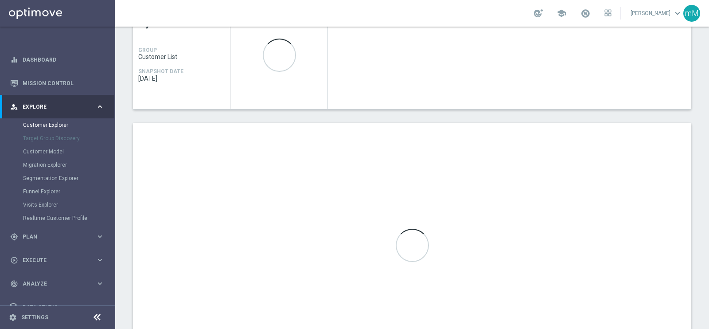
scroll to position [498, 0]
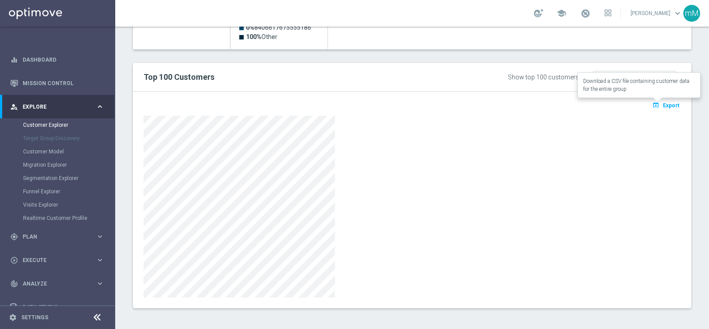
click at [663, 105] on span "Export" at bounding box center [671, 105] width 16 height 6
